Goal: Check status: Check status

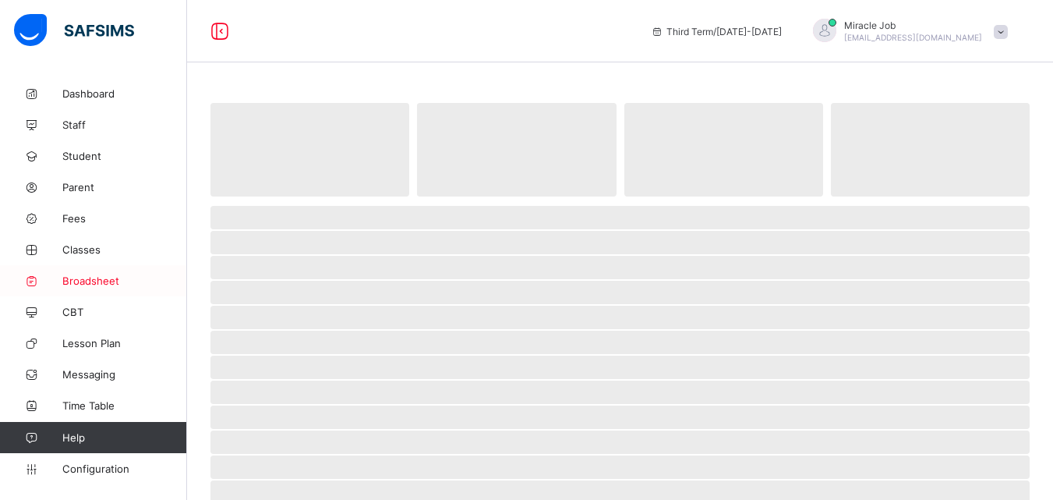
click at [133, 287] on link "Broadsheet" at bounding box center [93, 280] width 187 height 31
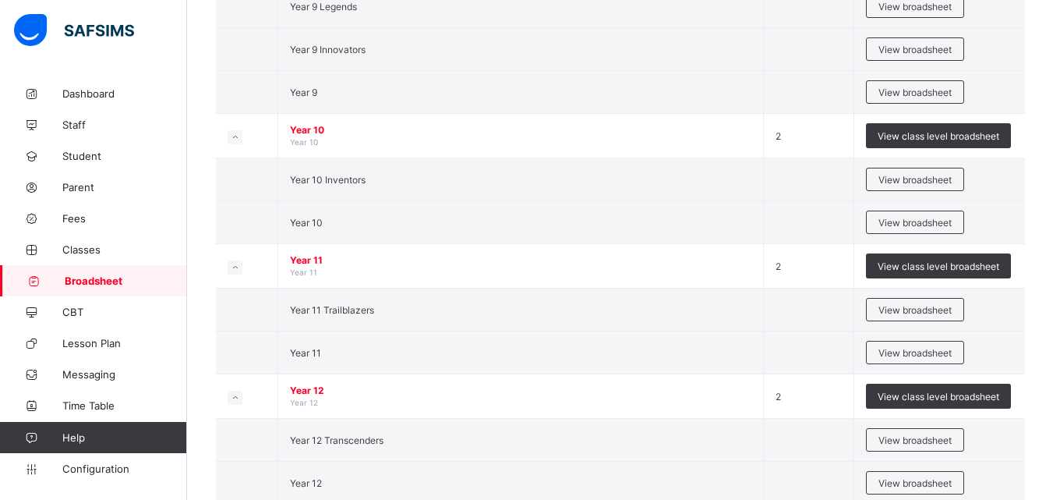
scroll to position [2794, 0]
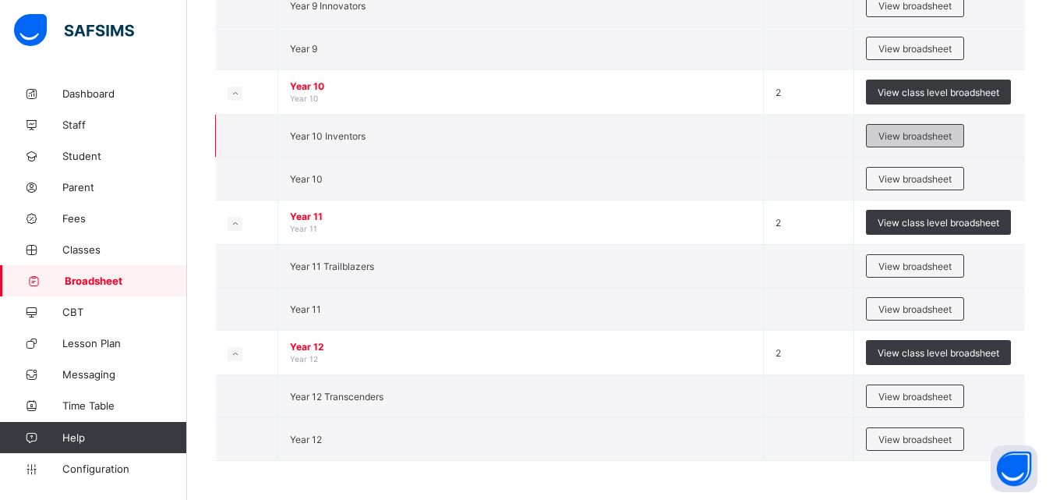
click at [919, 139] on span "View broadsheet" at bounding box center [914, 136] width 73 height 12
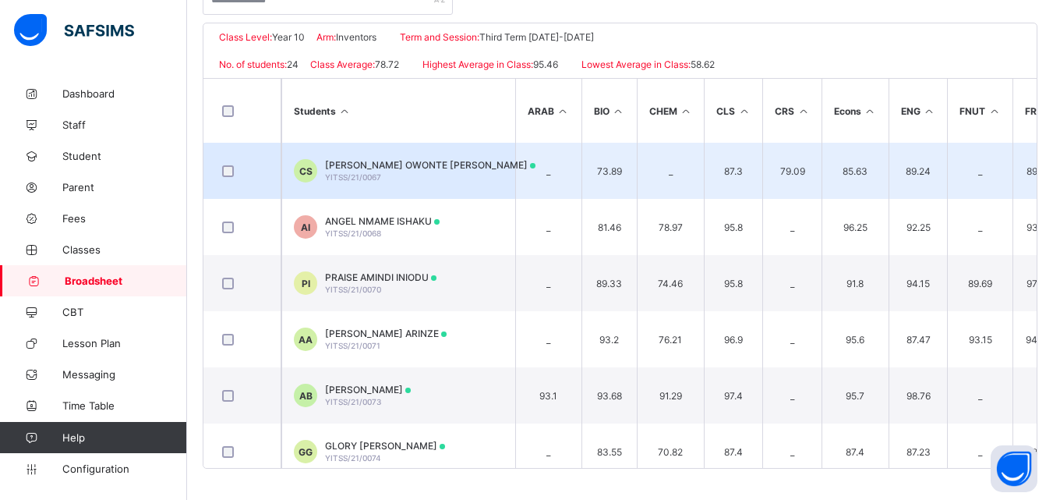
click at [510, 169] on td "CS [PERSON_NAME] [PERSON_NAME]/21/0067" at bounding box center [398, 171] width 234 height 56
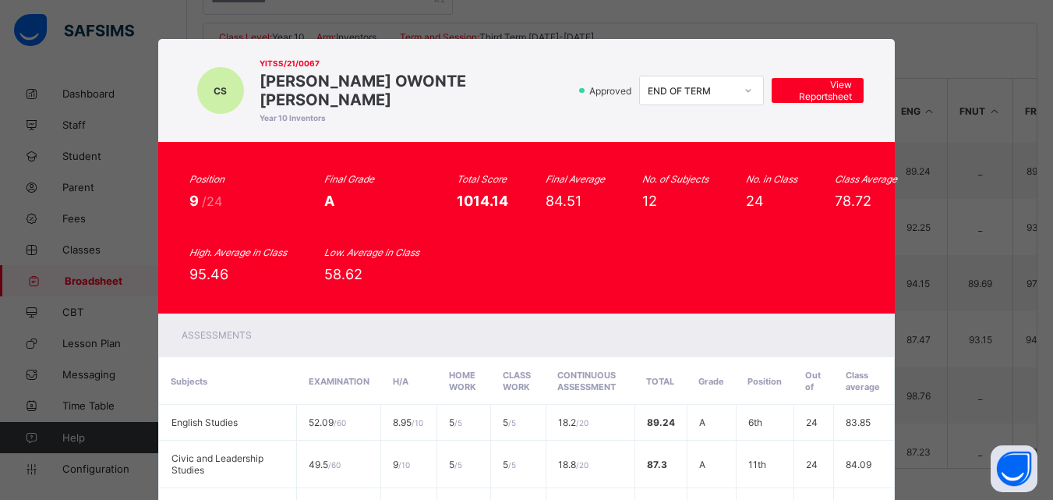
click at [840, 76] on div "Approved END OF TERM View Reportsheet" at bounding box center [721, 91] width 284 height 30
click at [831, 79] on span "View Reportsheet" at bounding box center [817, 90] width 69 height 23
